Goal: Task Accomplishment & Management: Complete application form

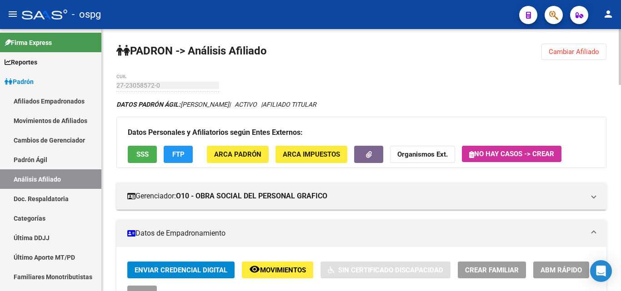
drag, startPoint x: 586, startPoint y: 50, endPoint x: 367, endPoint y: 60, distance: 218.9
click at [585, 50] on span "Cambiar Afiliado" at bounding box center [574, 52] width 50 height 8
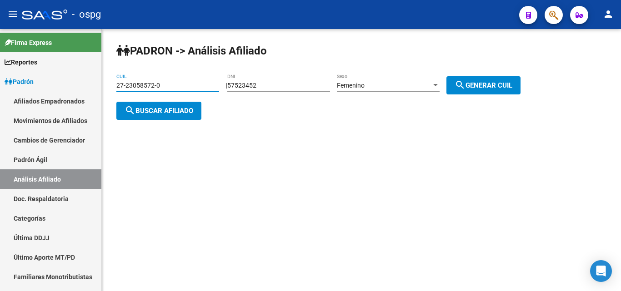
click at [196, 84] on input "27-23058572-0" at bounding box center [167, 86] width 103 height 8
drag, startPoint x: 189, startPoint y: 84, endPoint x: 102, endPoint y: 90, distance: 86.6
click at [29, 88] on mat-sidenav-container "Firma Express Reportes Ingresos Devengados Análisis Histórico Detalles Transfer…" at bounding box center [310, 160] width 621 height 262
paste input "0-94041795-4"
type input "20-94041795-4"
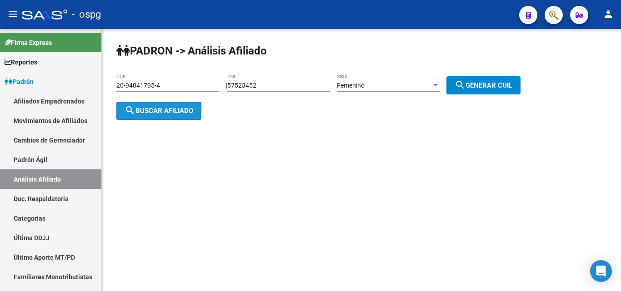
click at [176, 119] on button "search Buscar afiliado" at bounding box center [158, 111] width 85 height 18
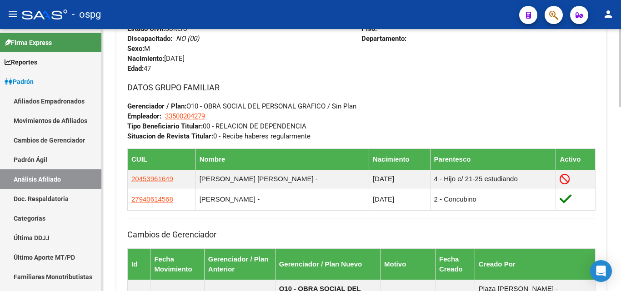
scroll to position [500, 0]
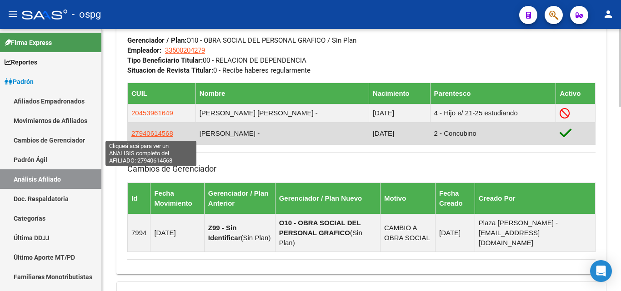
click at [155, 135] on span "27940614568" at bounding box center [152, 134] width 42 height 8
type textarea "27940614568"
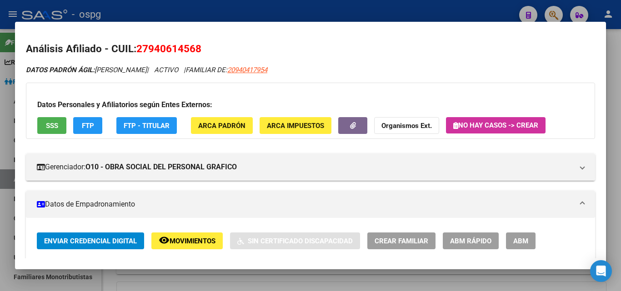
drag, startPoint x: 148, startPoint y: 49, endPoint x: 195, endPoint y: 44, distance: 47.1
click at [195, 44] on span "27940614568" at bounding box center [168, 49] width 65 height 12
copy span "94061456"
click at [402, 128] on strong "Organismos Ext." at bounding box center [406, 126] width 50 height 8
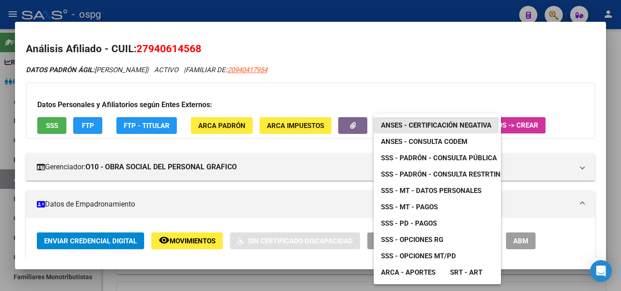
click at [458, 125] on span "ANSES - Certificación Negativa" at bounding box center [436, 125] width 110 height 8
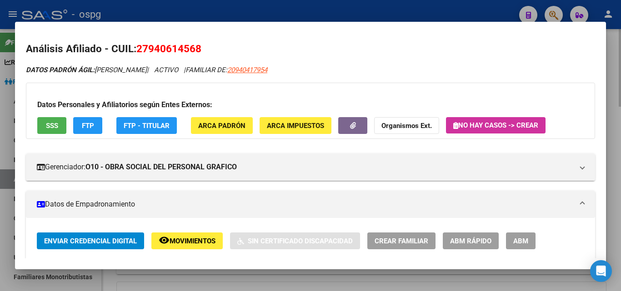
drag, startPoint x: 619, startPoint y: 106, endPoint x: 612, endPoint y: 102, distance: 8.1
click at [618, 105] on div at bounding box center [310, 145] width 621 height 291
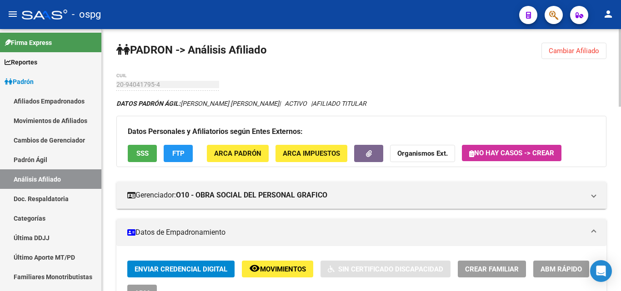
scroll to position [0, 0]
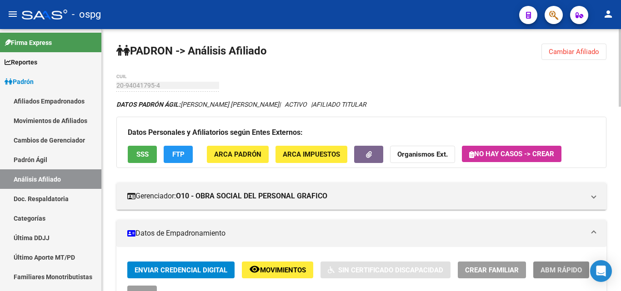
click at [552, 268] on span "ABM Rápido" at bounding box center [561, 270] width 41 height 8
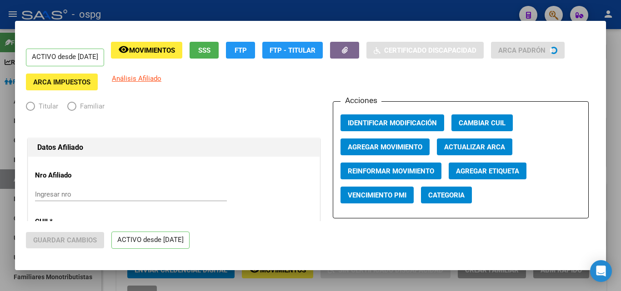
radio input "true"
type input "33-50020427-9"
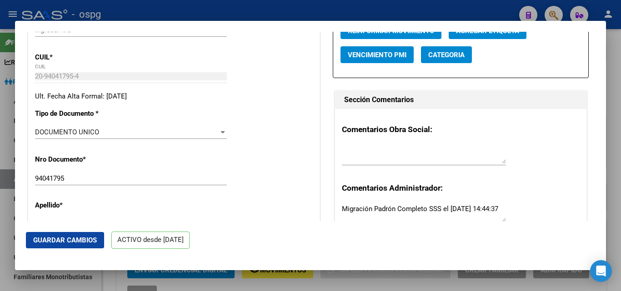
scroll to position [227, 0]
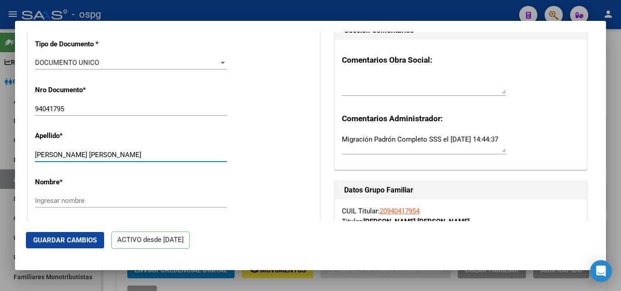
drag, startPoint x: 95, startPoint y: 159, endPoint x: 149, endPoint y: 163, distance: 54.3
click at [176, 157] on div "[PERSON_NAME] [PERSON_NAME] Ingresar apellido" at bounding box center [131, 155] width 192 height 14
type input "[PERSON_NAME] QUIQUIN"
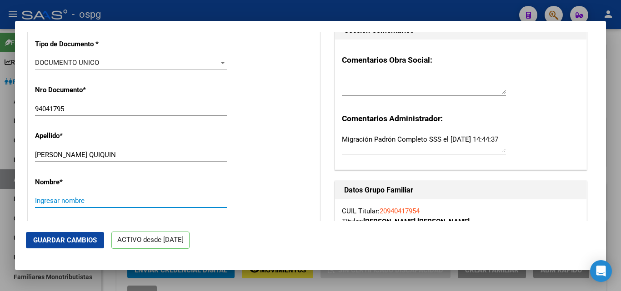
click at [112, 205] on input "Ingresar nombre" at bounding box center [131, 201] width 192 height 8
paste input "[PERSON_NAME]"
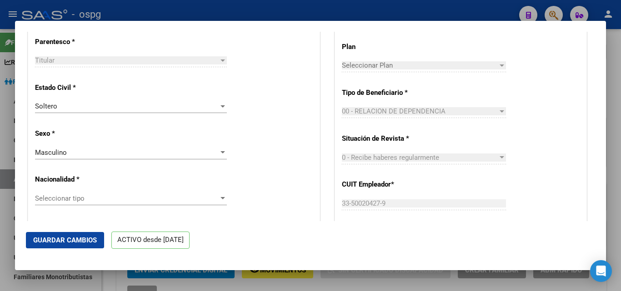
scroll to position [546, 0]
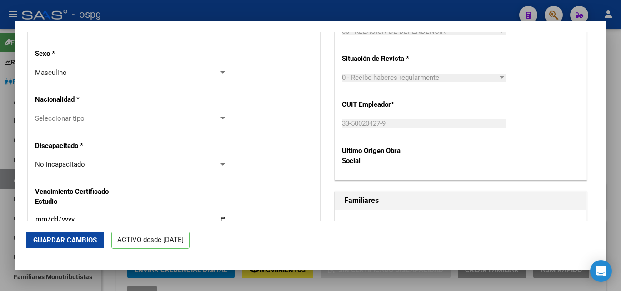
type input "[PERSON_NAME]"
click at [104, 123] on span "Seleccionar tipo" at bounding box center [127, 119] width 184 height 8
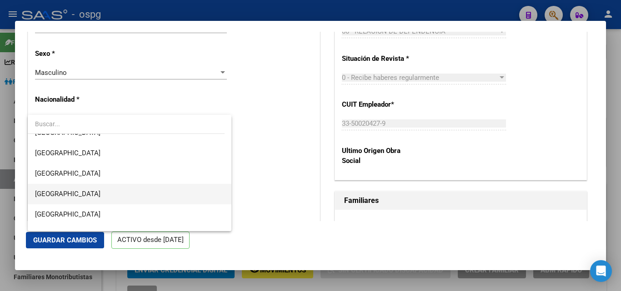
scroll to position [136, 0]
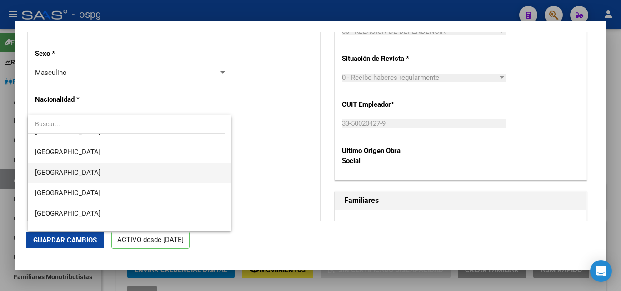
click at [87, 176] on span "[GEOGRAPHIC_DATA]" at bounding box center [129, 173] width 189 height 20
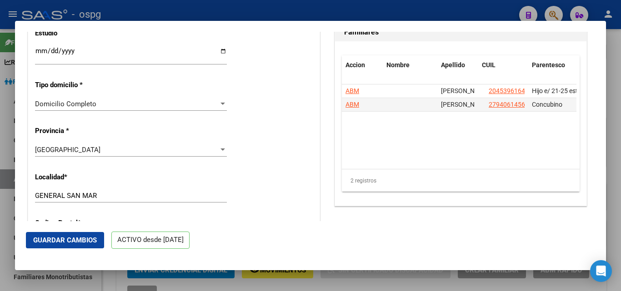
scroll to position [773, 0]
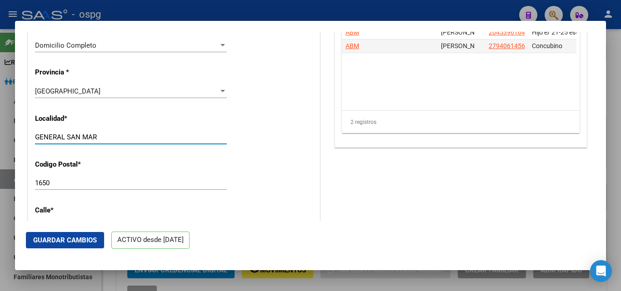
drag, startPoint x: 106, startPoint y: 144, endPoint x: 46, endPoint y: 130, distance: 61.7
click at [13, 135] on div "ACTIVO desde [DATE] remove_red_eye Movimientos SSS FTP Sin Certificado Discapac…" at bounding box center [310, 145] width 621 height 291
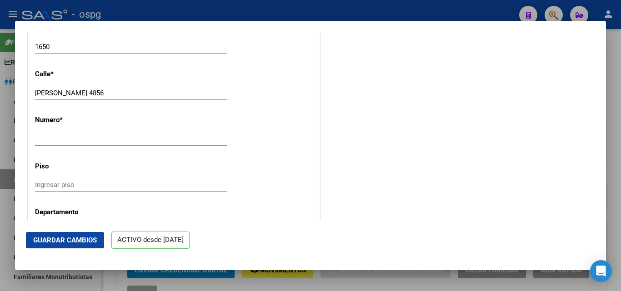
type input "[PERSON_NAME]"
drag, startPoint x: 82, startPoint y: 101, endPoint x: 21, endPoint y: 103, distance: 60.5
click at [3, 102] on div "ACTIVO desde [DATE] remove_red_eye Movimientos SSS FTP Sin Certificado Discapac…" at bounding box center [310, 145] width 621 height 291
type input "[PERSON_NAME]"
drag, startPoint x: 92, startPoint y: 143, endPoint x: 112, endPoint y: 107, distance: 40.7
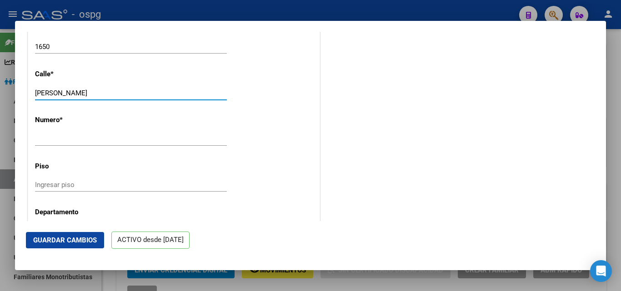
click at [102, 126] on app-form-text-field "Numero * Ingresar nro" at bounding box center [134, 129] width 199 height 27
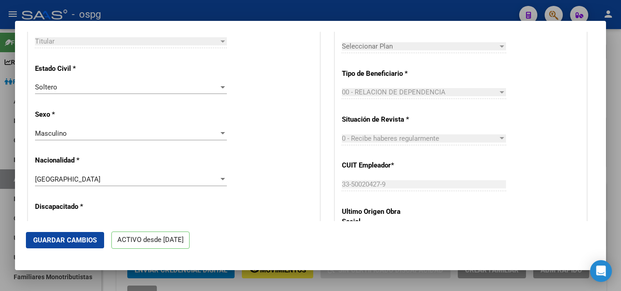
scroll to position [541, 0]
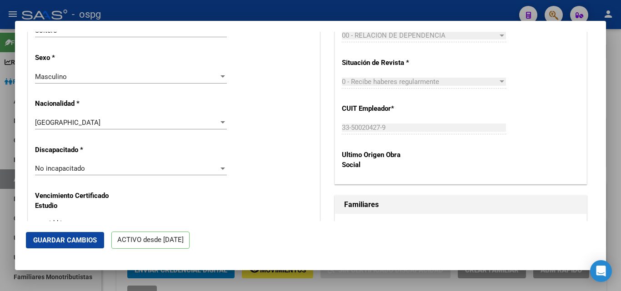
type input "5753"
click at [87, 242] on span "Guardar Cambios" at bounding box center [65, 240] width 64 height 8
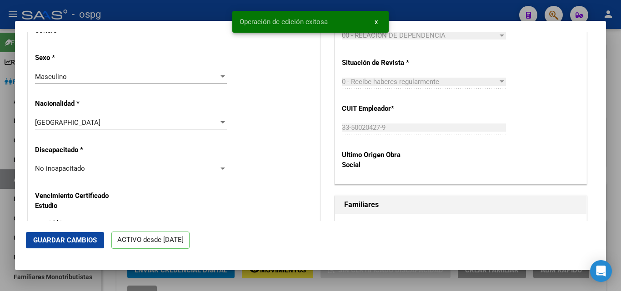
click at [618, 75] on div at bounding box center [310, 145] width 621 height 291
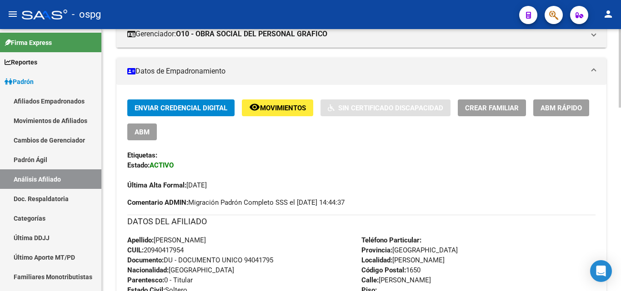
scroll to position [136, 0]
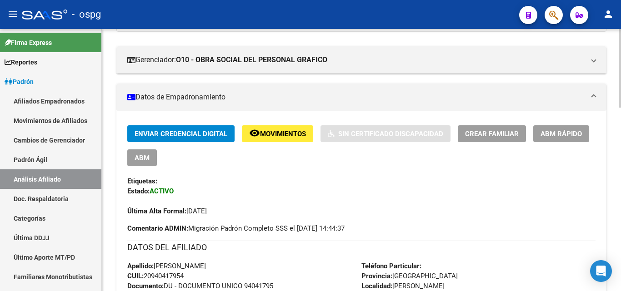
click at [564, 135] on span "ABM Rápido" at bounding box center [561, 134] width 41 height 8
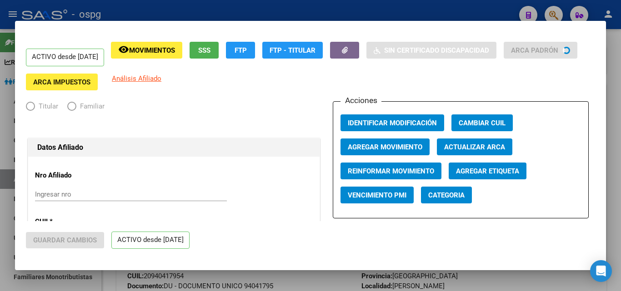
radio input "true"
type input "33-50020427-9"
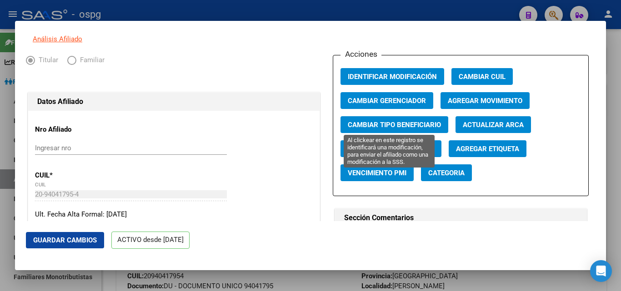
scroll to position [0, 0]
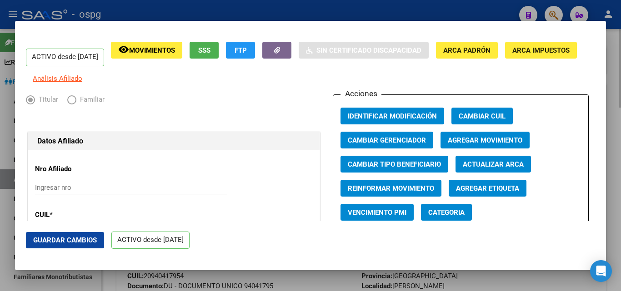
click at [615, 33] on div at bounding box center [310, 145] width 621 height 291
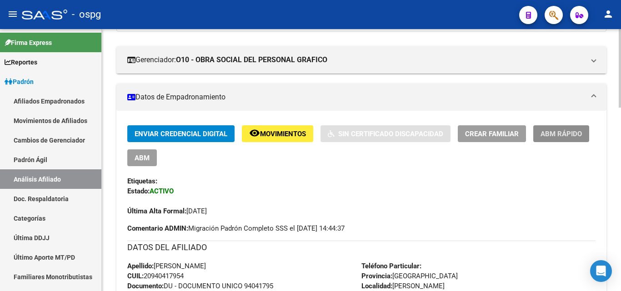
click at [553, 131] on span "ABM Rápido" at bounding box center [561, 134] width 41 height 8
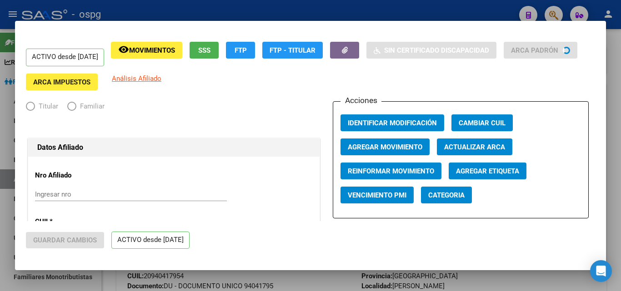
radio input "true"
type input "33-50020427-9"
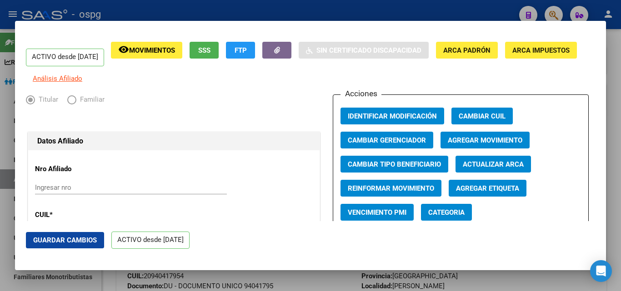
click at [500, 145] on span "Agregar Movimiento" at bounding box center [485, 140] width 75 height 8
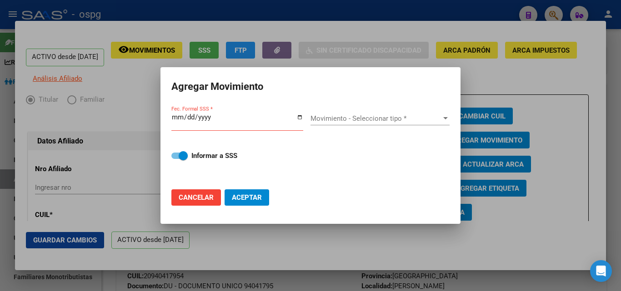
click at [543, 85] on div at bounding box center [310, 145] width 621 height 291
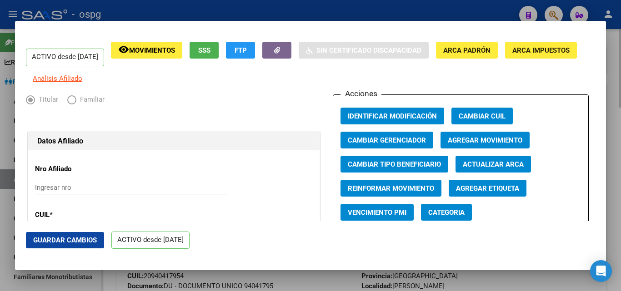
drag, startPoint x: 616, startPoint y: 68, endPoint x: 612, endPoint y: 66, distance: 4.9
click at [617, 68] on div at bounding box center [310, 145] width 621 height 291
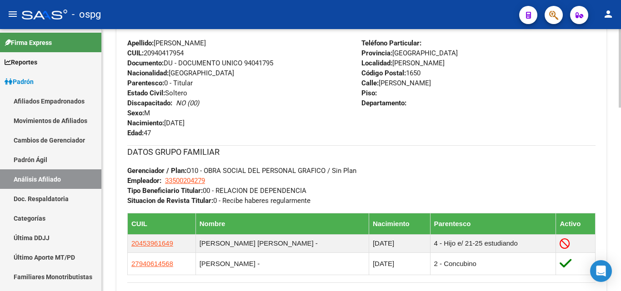
scroll to position [409, 0]
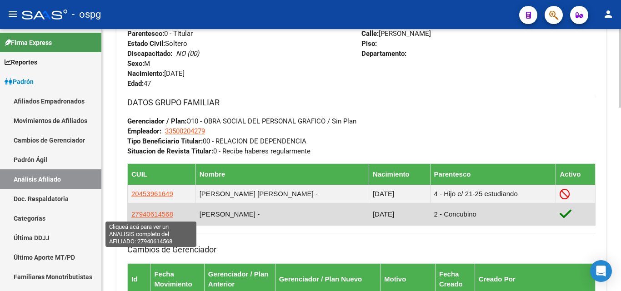
click at [157, 213] on span "27940614568" at bounding box center [152, 214] width 42 height 8
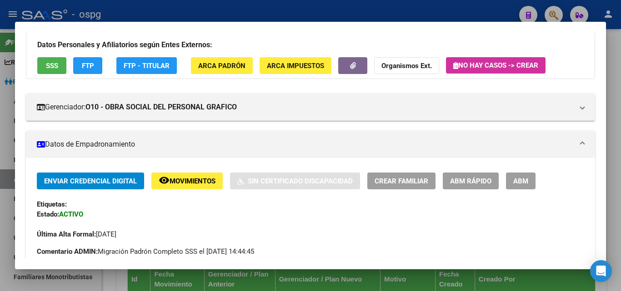
scroll to position [136, 0]
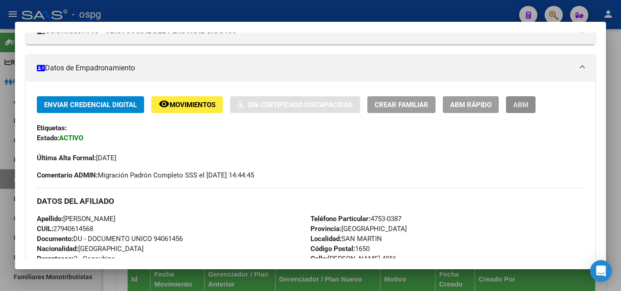
drag, startPoint x: 525, startPoint y: 105, endPoint x: 519, endPoint y: 106, distance: 5.5
click at [524, 105] on span "ABM" at bounding box center [520, 105] width 15 height 8
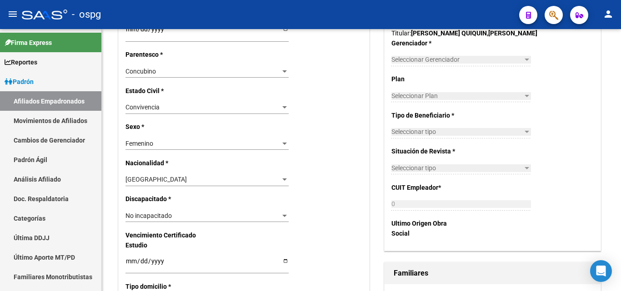
radio input "true"
type input "33-50020427-9"
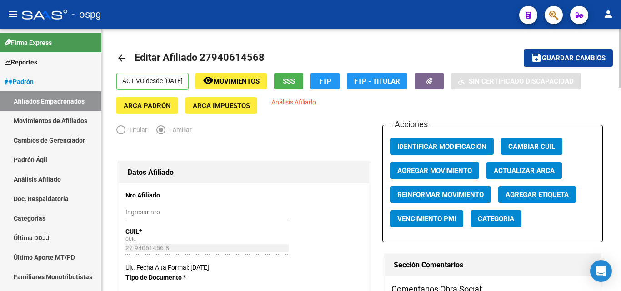
click at [441, 171] on span "Agregar Movimiento" at bounding box center [434, 171] width 75 height 8
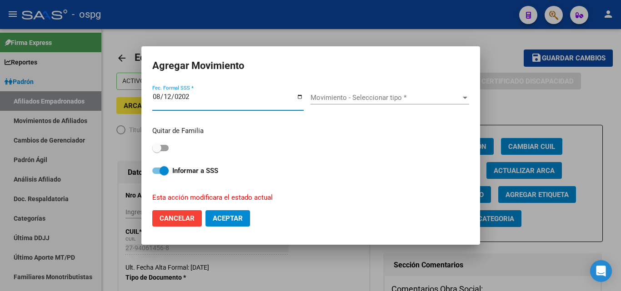
type input "[DATE]"
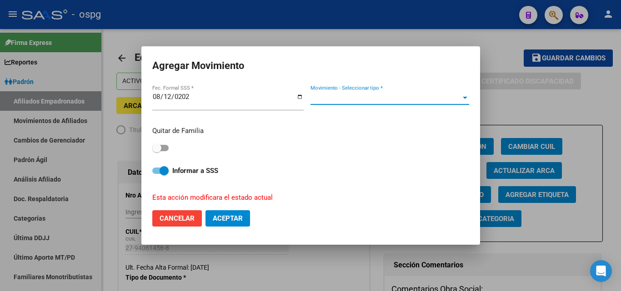
click at [379, 101] on span "Movimiento - Seleccionar tipo *" at bounding box center [386, 98] width 150 height 8
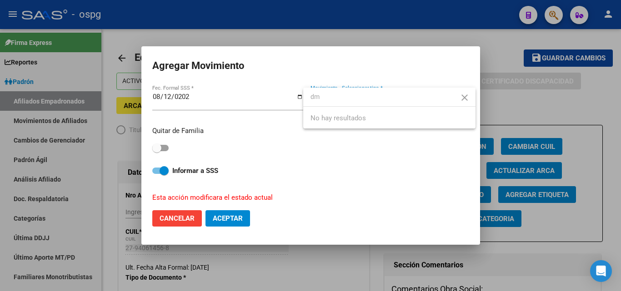
type input "d"
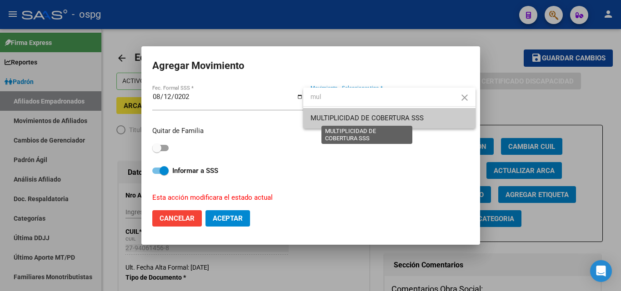
type input "mul"
click at [363, 116] on span "MULTIPLICIDAD DE COBERTURA SSS" at bounding box center [367, 118] width 113 height 8
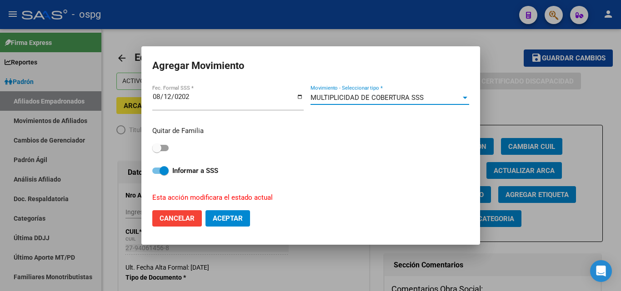
click at [220, 219] on span "Aceptar" at bounding box center [228, 219] width 30 height 8
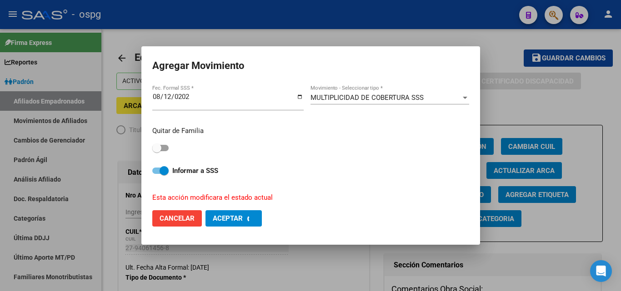
checkbox input "false"
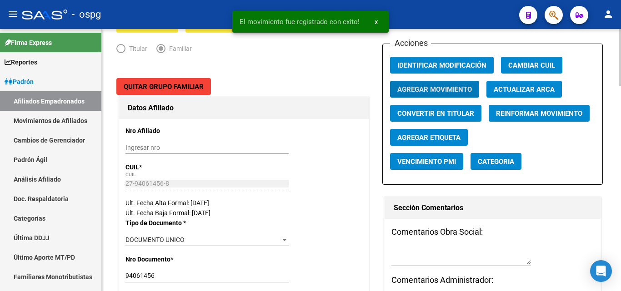
scroll to position [227, 0]
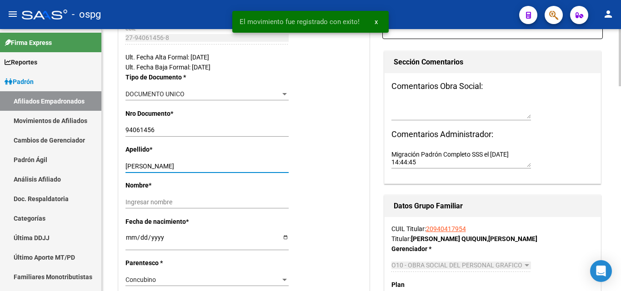
drag, startPoint x: 173, startPoint y: 165, endPoint x: 216, endPoint y: 164, distance: 43.2
click at [220, 163] on input "[PERSON_NAME]" at bounding box center [206, 167] width 163 height 8
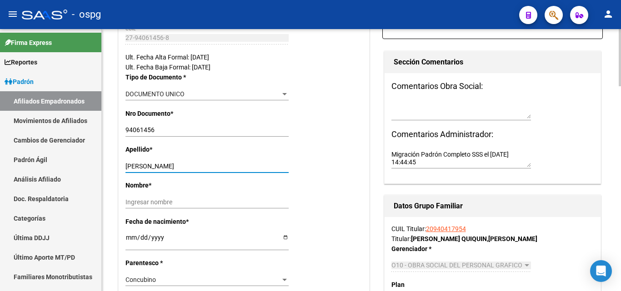
type input "[PERSON_NAME]"
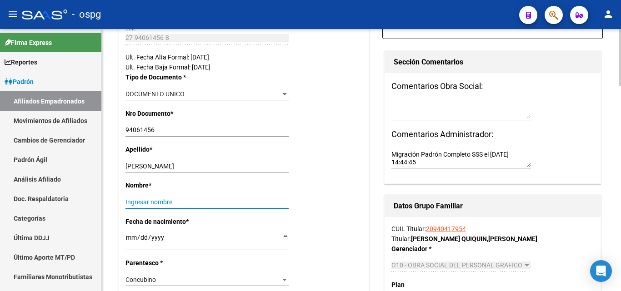
click at [146, 203] on input "Ingresar nombre" at bounding box center [206, 203] width 163 height 8
paste input "[PERSON_NAME]"
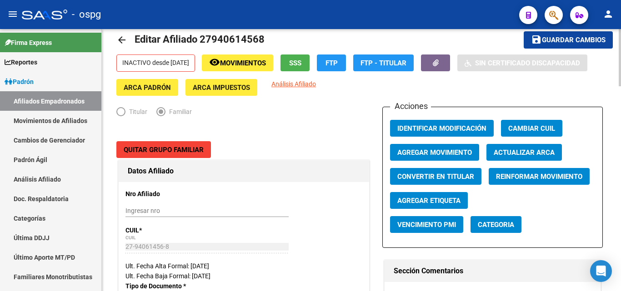
scroll to position [0, 0]
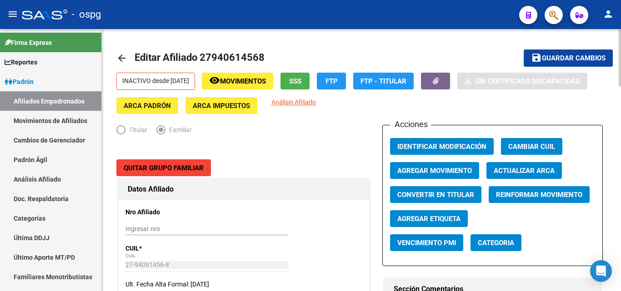
type input "[PERSON_NAME]"
click at [590, 59] on span "Guardar cambios" at bounding box center [574, 59] width 64 height 8
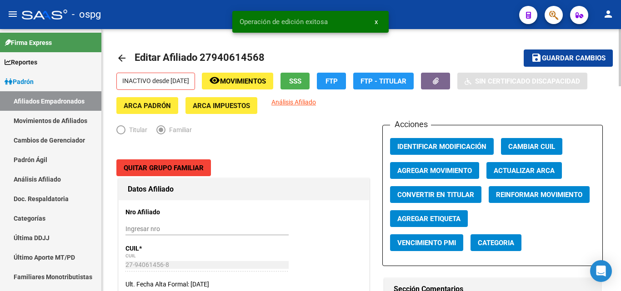
click at [124, 58] on mat-icon "arrow_back" at bounding box center [121, 58] width 11 height 11
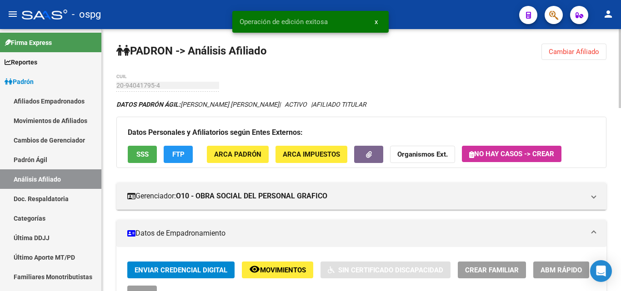
click at [591, 54] on span "Cambiar Afiliado" at bounding box center [574, 52] width 50 height 8
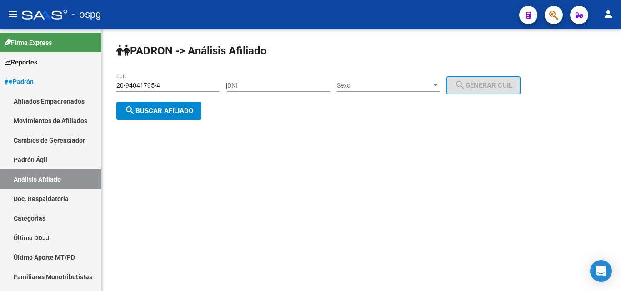
click at [171, 110] on span "search Buscar afiliado" at bounding box center [159, 111] width 69 height 8
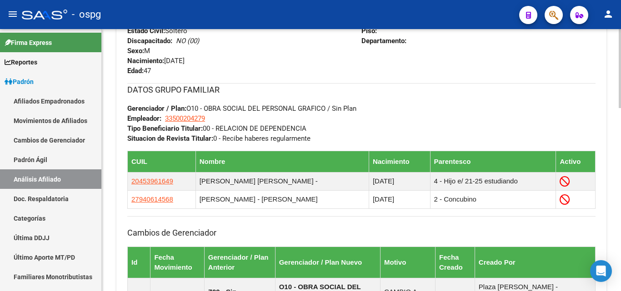
scroll to position [364, 0]
